Goal: Check status: Check status

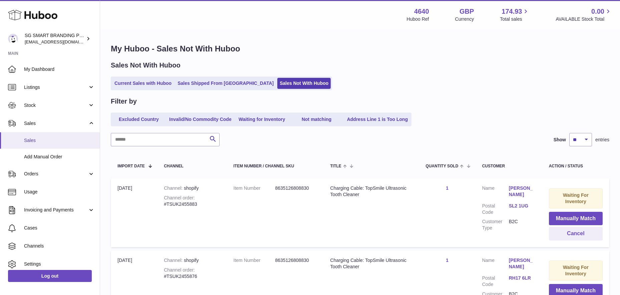
click at [37, 142] on span "Sales" at bounding box center [59, 140] width 71 height 6
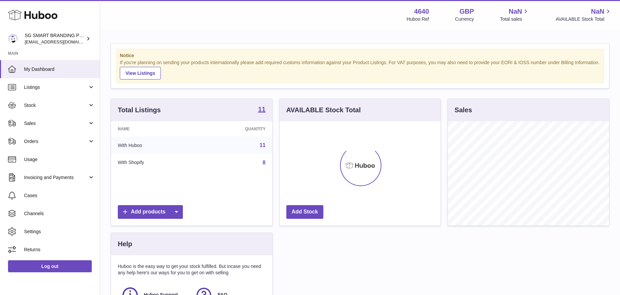
scroll to position [104, 161]
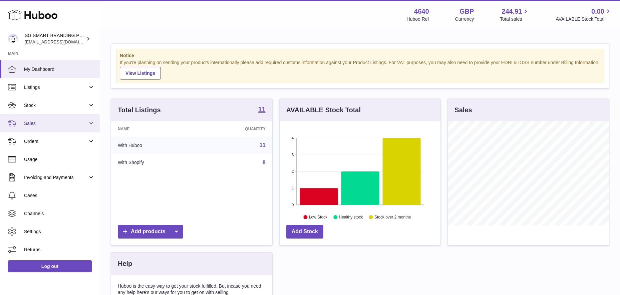
click at [41, 121] on span "Sales" at bounding box center [56, 123] width 64 height 6
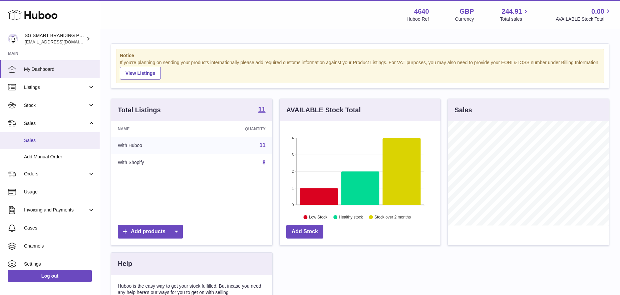
click at [31, 140] on span "Sales" at bounding box center [59, 140] width 71 height 6
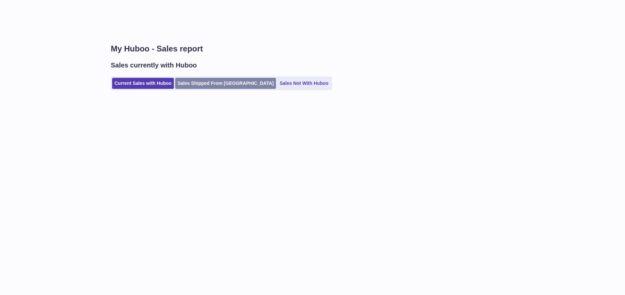
click at [202, 84] on link "Sales Shipped From [GEOGRAPHIC_DATA]" at bounding box center [225, 83] width 101 height 11
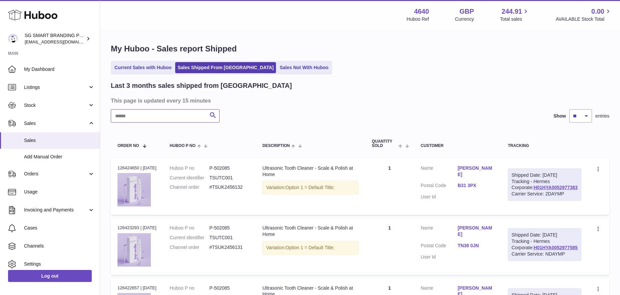
click at [146, 115] on input "text" at bounding box center [165, 115] width 109 height 13
paste input "**********"
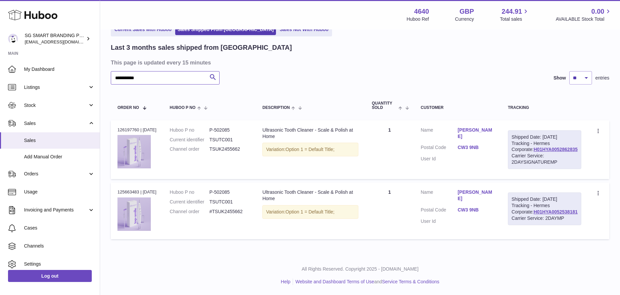
scroll to position [66, 0]
click at [535, 146] on link "H01HYA0052862835" at bounding box center [556, 148] width 44 height 5
click at [483, 144] on link "CW3 9NB" at bounding box center [475, 147] width 37 height 6
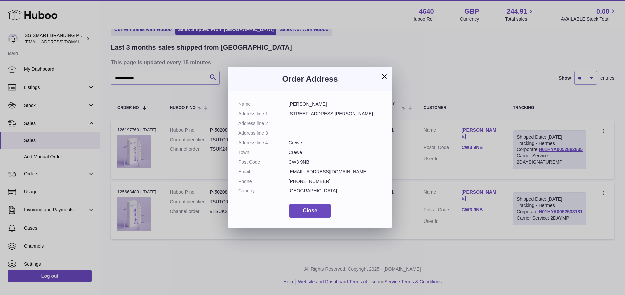
click at [302, 163] on dd "CW3 9NB" at bounding box center [335, 162] width 93 height 6
copy dl "CW3 9NB"
click at [318, 211] on button "Close" at bounding box center [309, 211] width 41 height 14
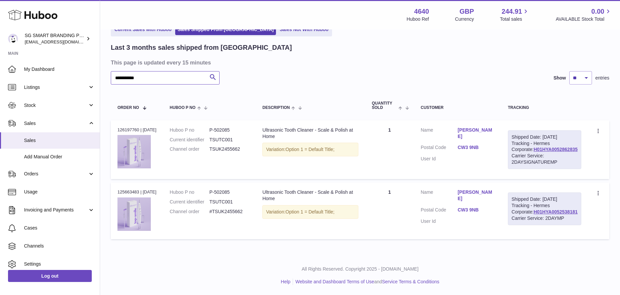
click at [180, 71] on input "**********" at bounding box center [165, 77] width 109 height 13
paste input "text"
click at [550, 146] on link "H01HYA0052864562" at bounding box center [556, 148] width 44 height 5
click at [485, 144] on link "TQ12 3QJ" at bounding box center [475, 147] width 37 height 6
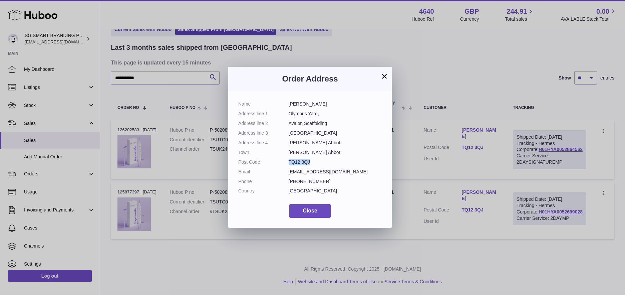
drag, startPoint x: 309, startPoint y: 160, endPoint x: 289, endPoint y: 162, distance: 20.1
click at [289, 162] on dd "TQ12 3QJ" at bounding box center [335, 162] width 93 height 6
copy dd "TQ12 3QJ"
click at [311, 207] on button "Close" at bounding box center [309, 211] width 41 height 14
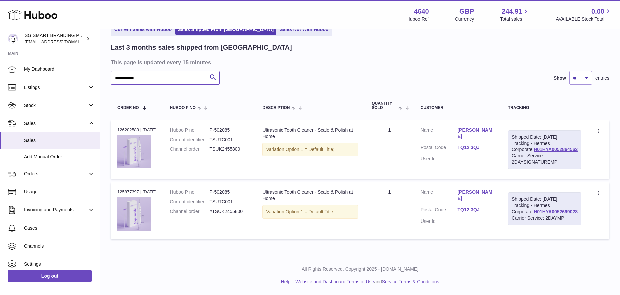
click at [163, 71] on input "**********" at bounding box center [165, 77] width 109 height 13
paste input "text"
type input "**********"
click at [538, 146] on link "H01HYA0052953662" at bounding box center [556, 148] width 44 height 5
